Goal: Information Seeking & Learning: Learn about a topic

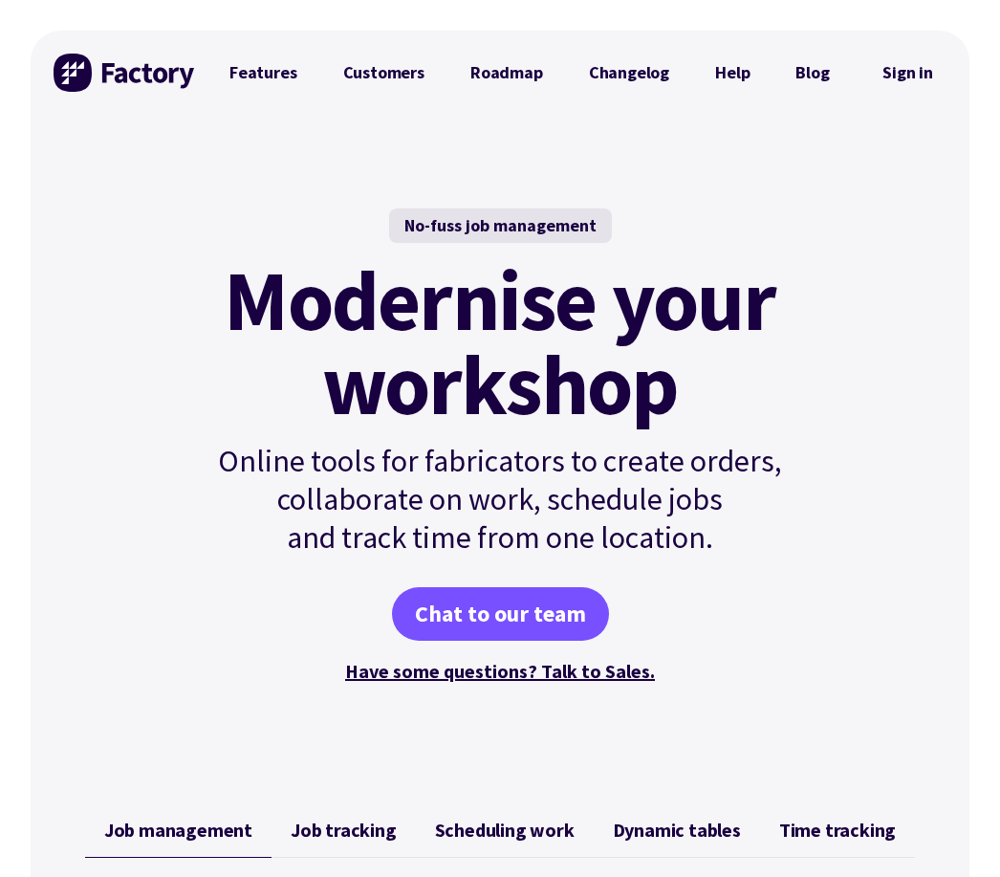
click at [281, 76] on link "Features" at bounding box center [264, 73] width 114 height 38
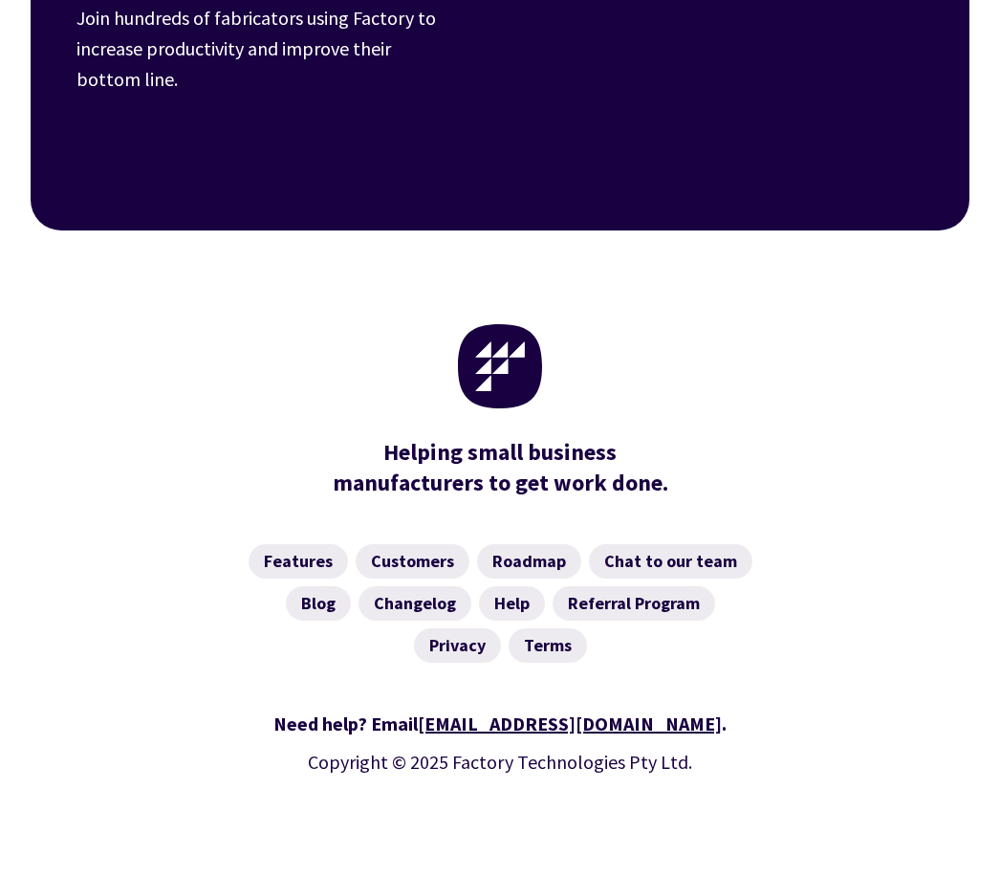
scroll to position [3051, 0]
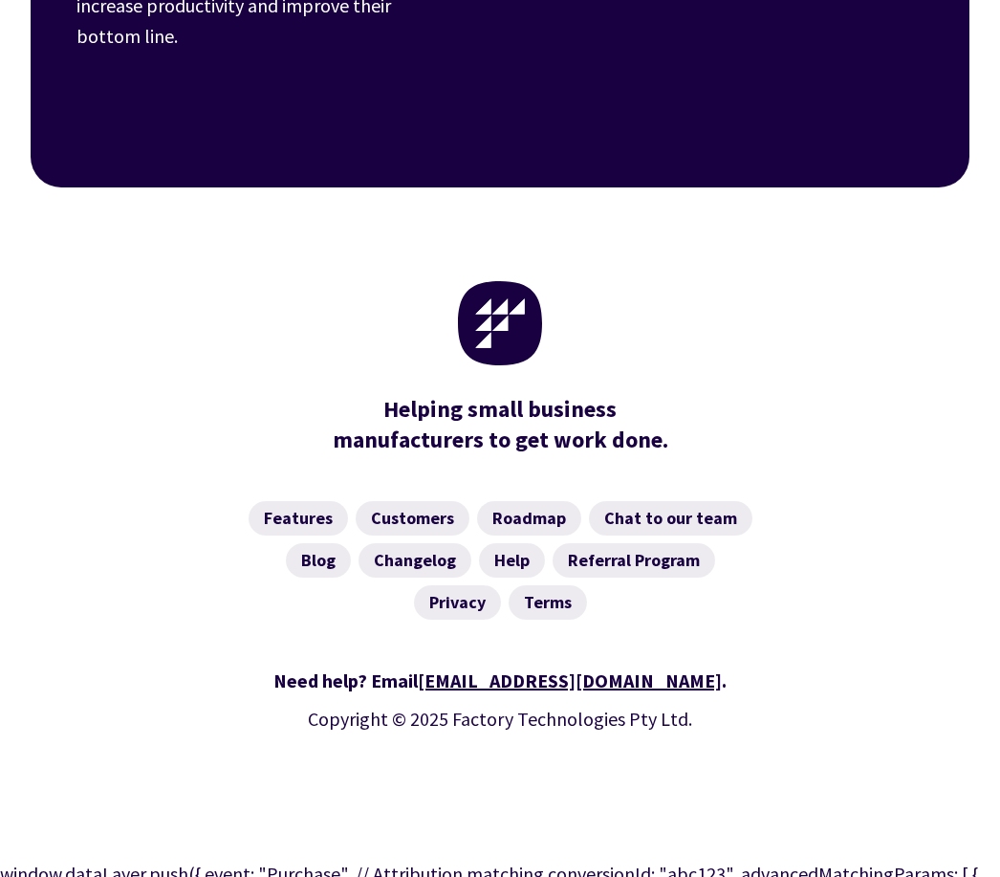
click at [412, 517] on link "Customers" at bounding box center [413, 518] width 114 height 34
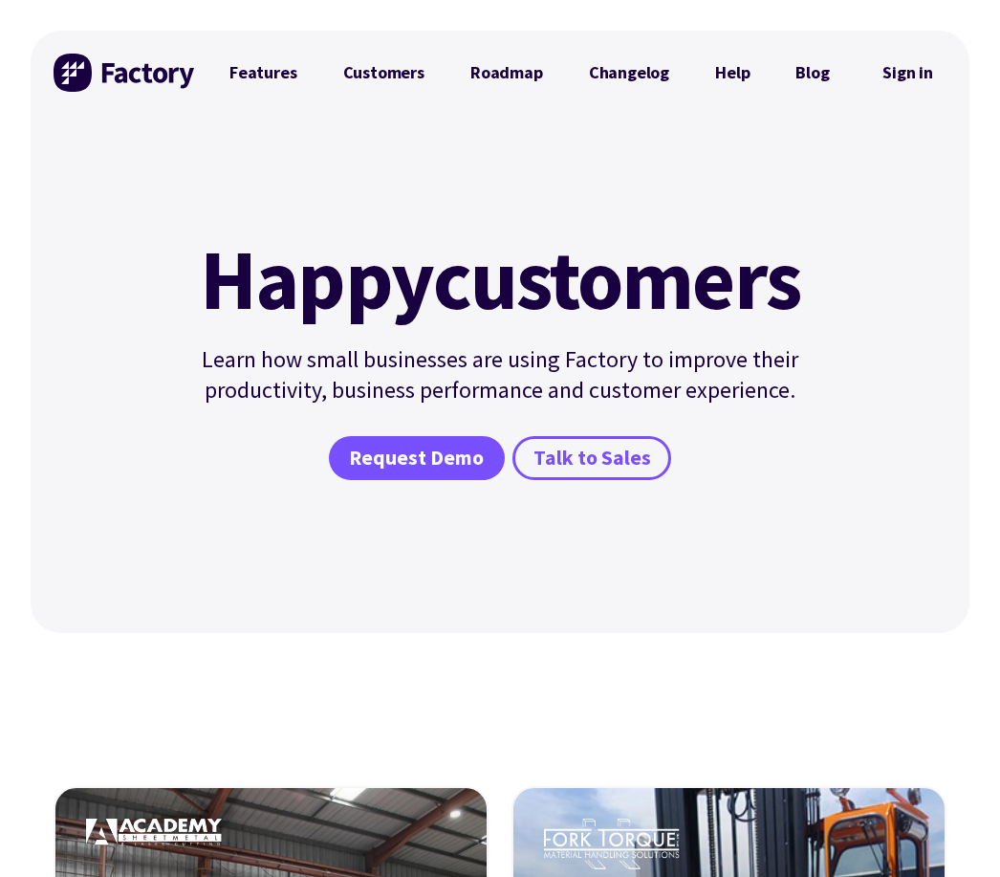
click at [382, 83] on link "Customers" at bounding box center [383, 73] width 127 height 38
click at [871, 526] on div "Happy customers Learn how small businesses are using Factory to improve their p…" at bounding box center [500, 374] width 939 height 518
click at [833, 190] on div "Happy customers Learn how small businesses are using Factory to improve their p…" at bounding box center [499, 374] width 669 height 518
click at [844, 500] on div "Happy customers Learn how small businesses are using Factory to improve their p…" at bounding box center [500, 374] width 939 height 518
click at [289, 181] on div "Happy customers Learn how small businesses are using Factory to improve their p…" at bounding box center [499, 374] width 669 height 518
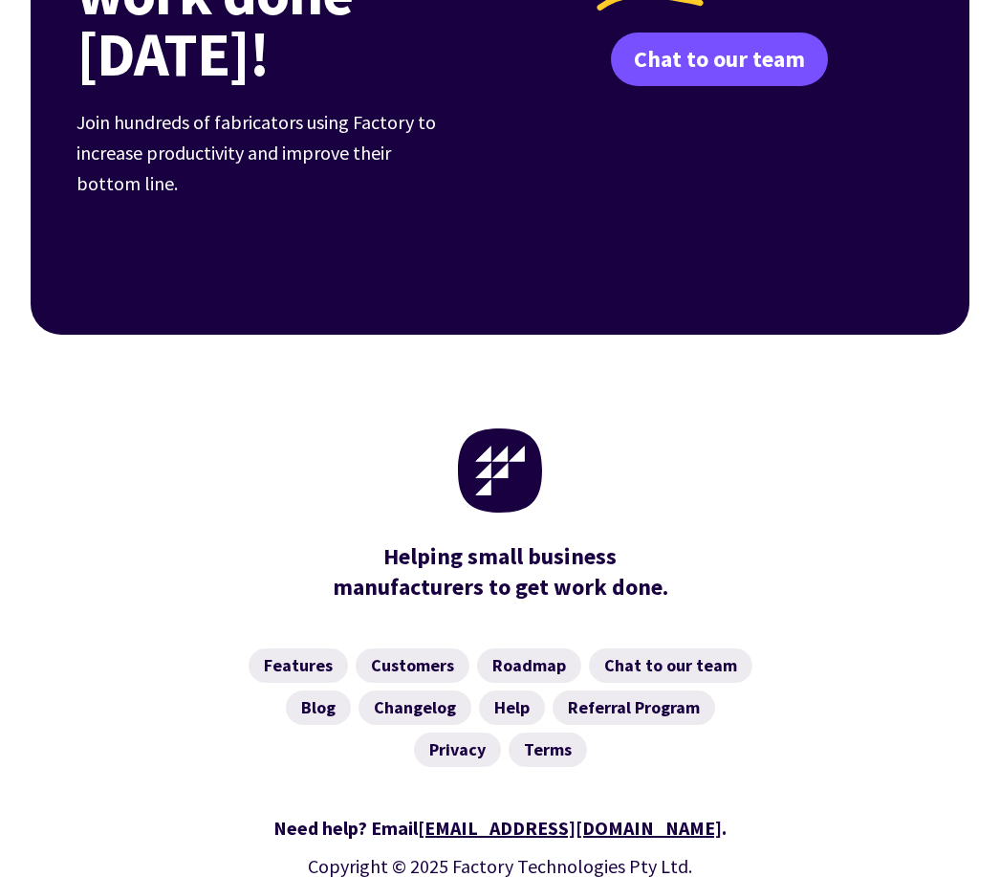
scroll to position [2637, 0]
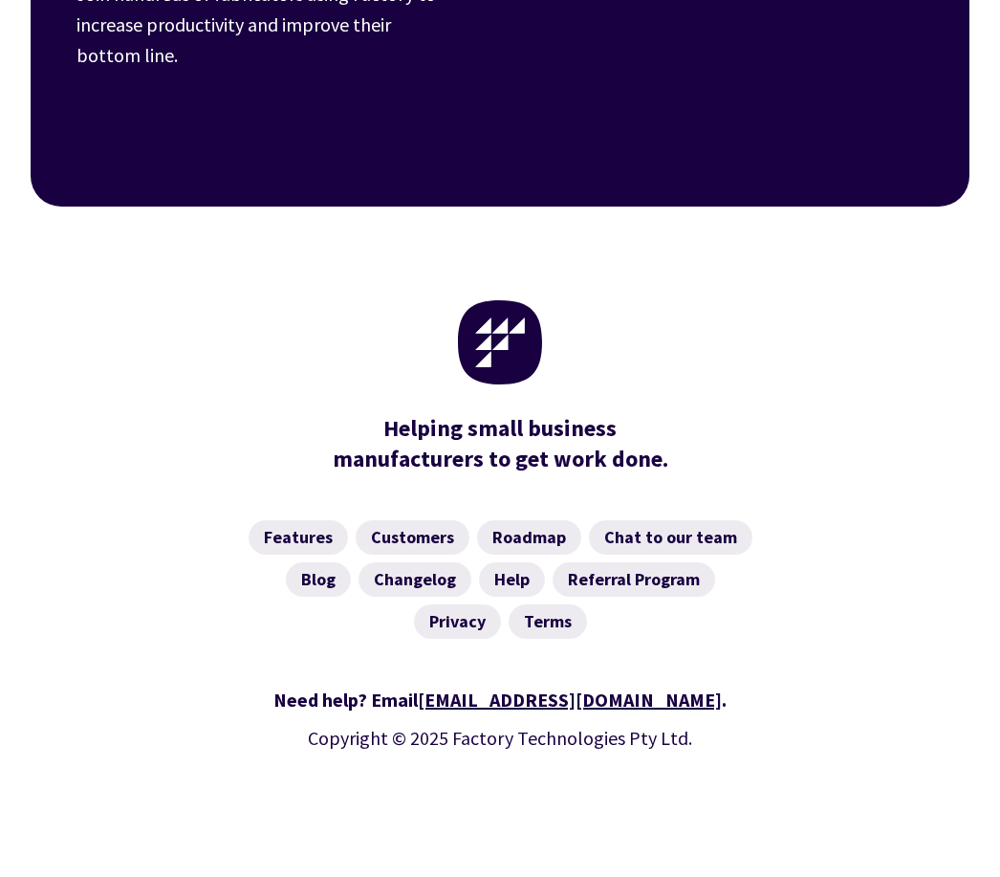
click at [847, 338] on div at bounding box center [500, 342] width 893 height 84
click at [691, 300] on div at bounding box center [500, 342] width 893 height 84
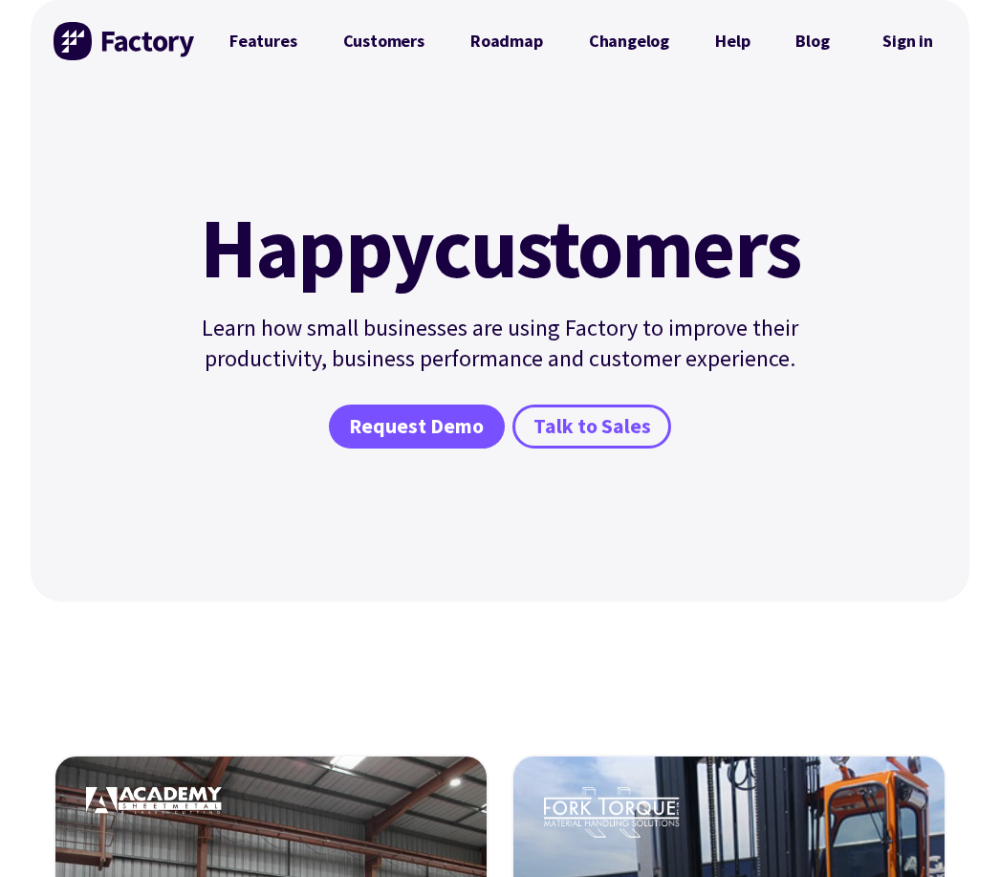
scroll to position [0, 0]
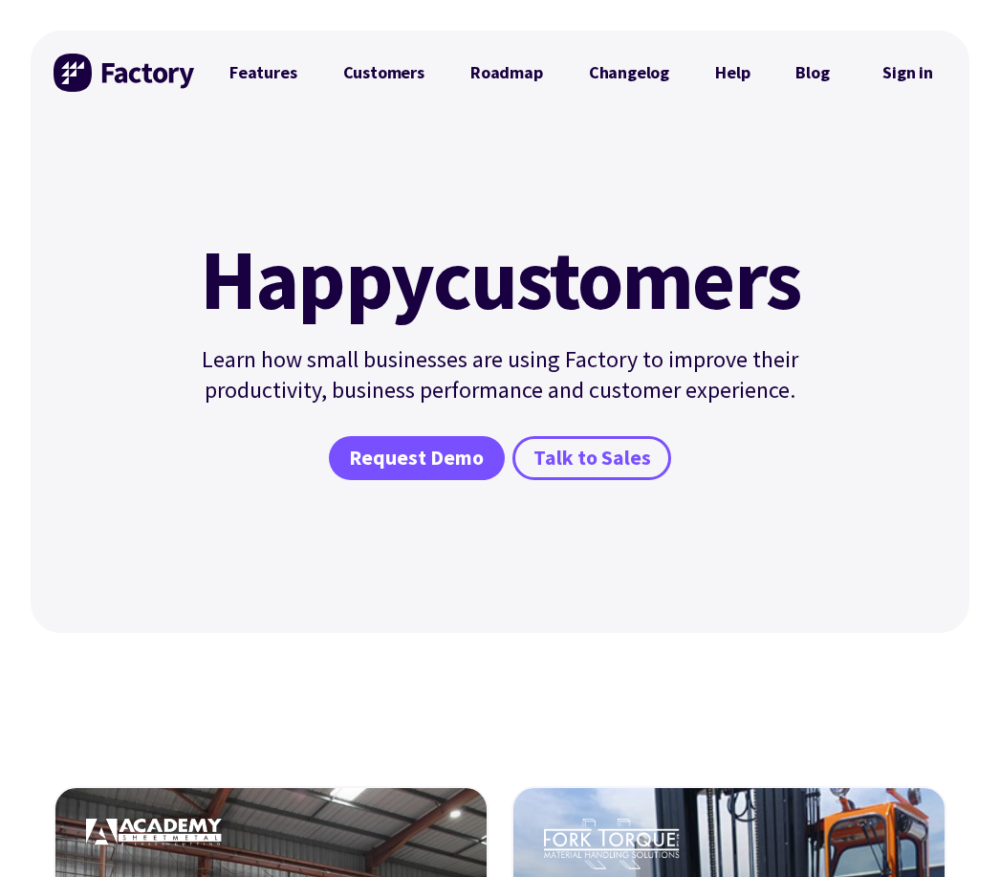
click at [261, 198] on div "Happy customers Learn how small businesses are using Factory to improve their p…" at bounding box center [499, 374] width 669 height 518
click at [215, 168] on div "Happy customers Learn how small businesses are using Factory to improve their p…" at bounding box center [499, 374] width 669 height 518
